Goal: Navigation & Orientation: Find specific page/section

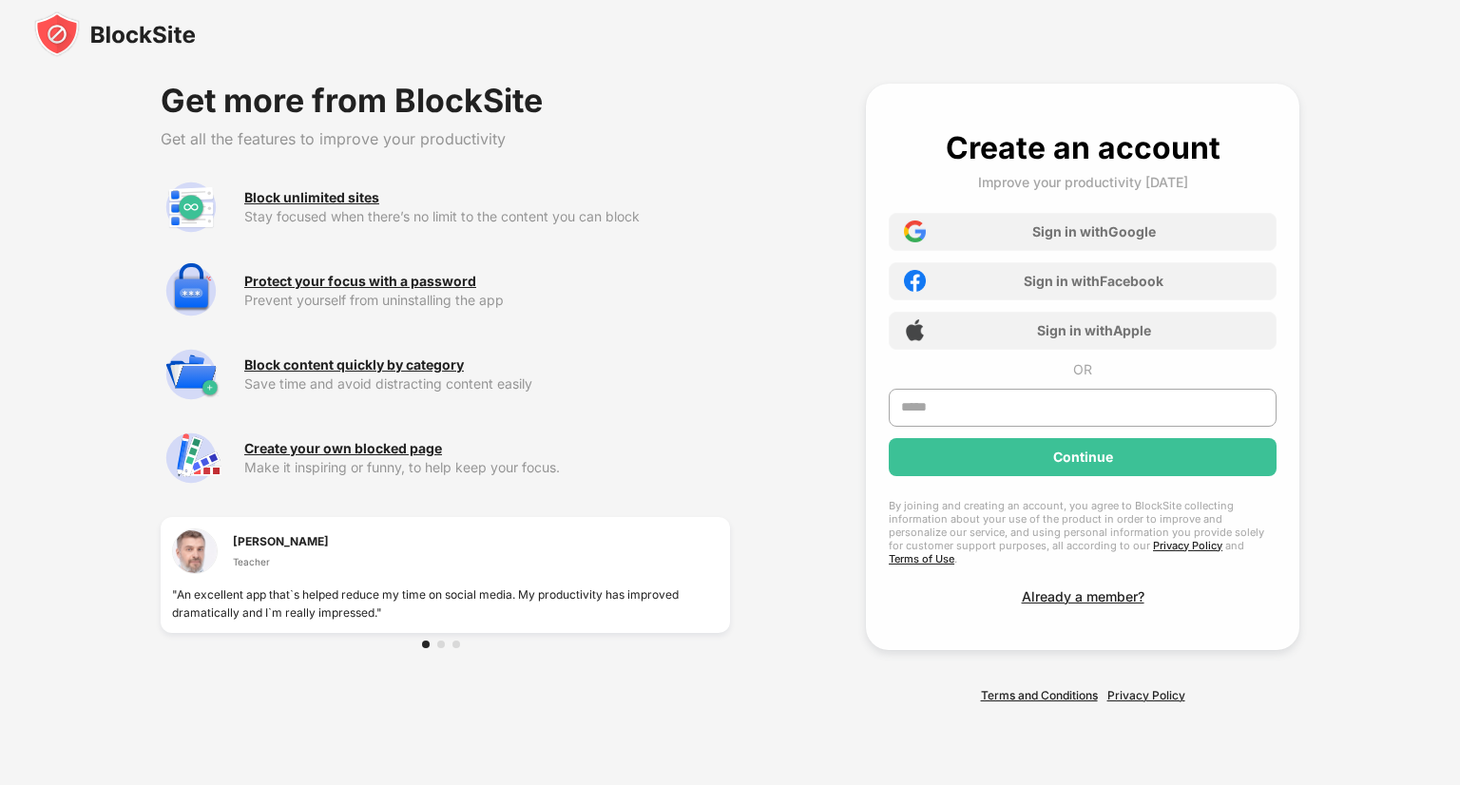
click at [166, 35] on img at bounding box center [115, 34] width 162 height 46
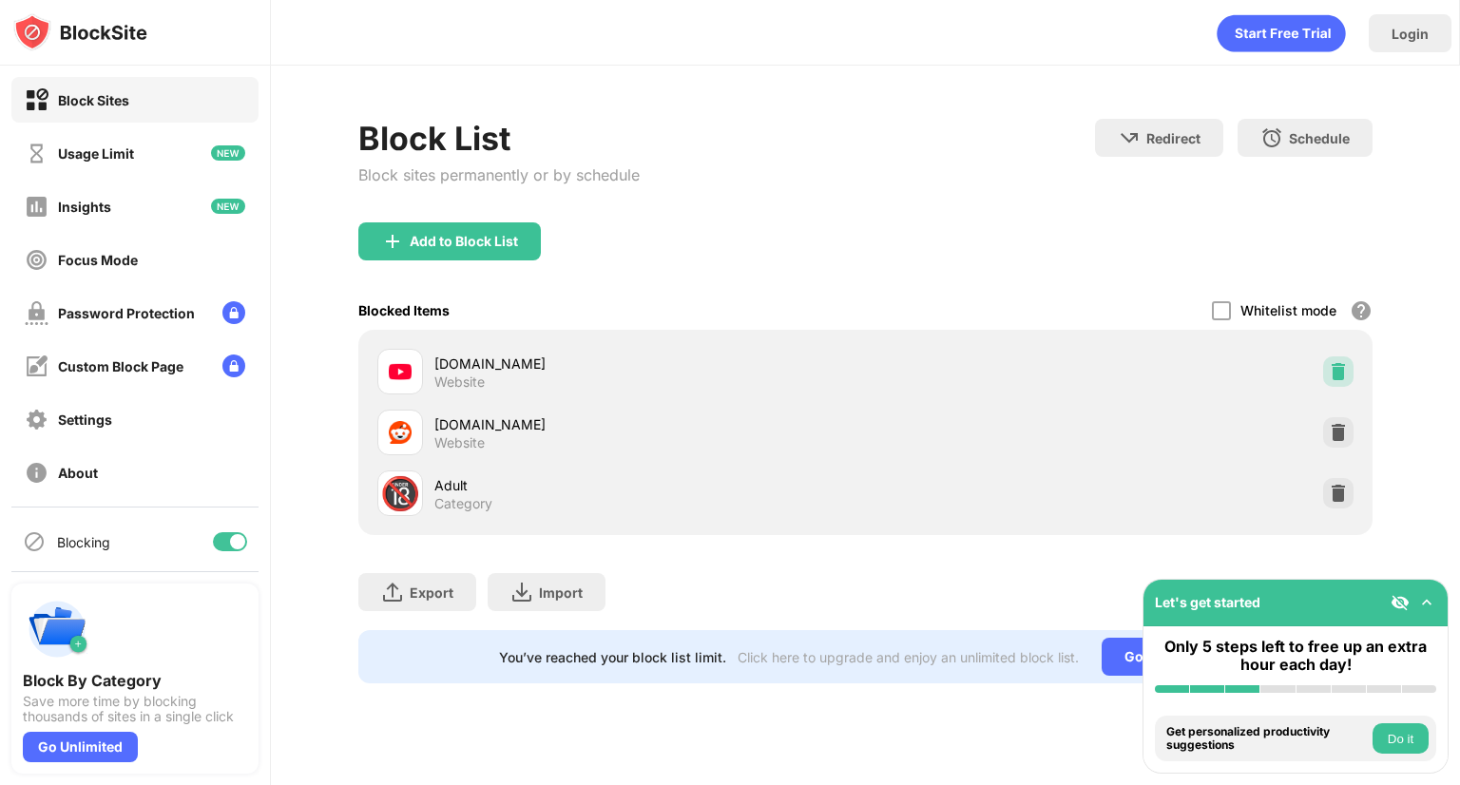
click at [1337, 366] on img at bounding box center [1338, 371] width 19 height 19
